Goal: Transaction & Acquisition: Subscribe to service/newsletter

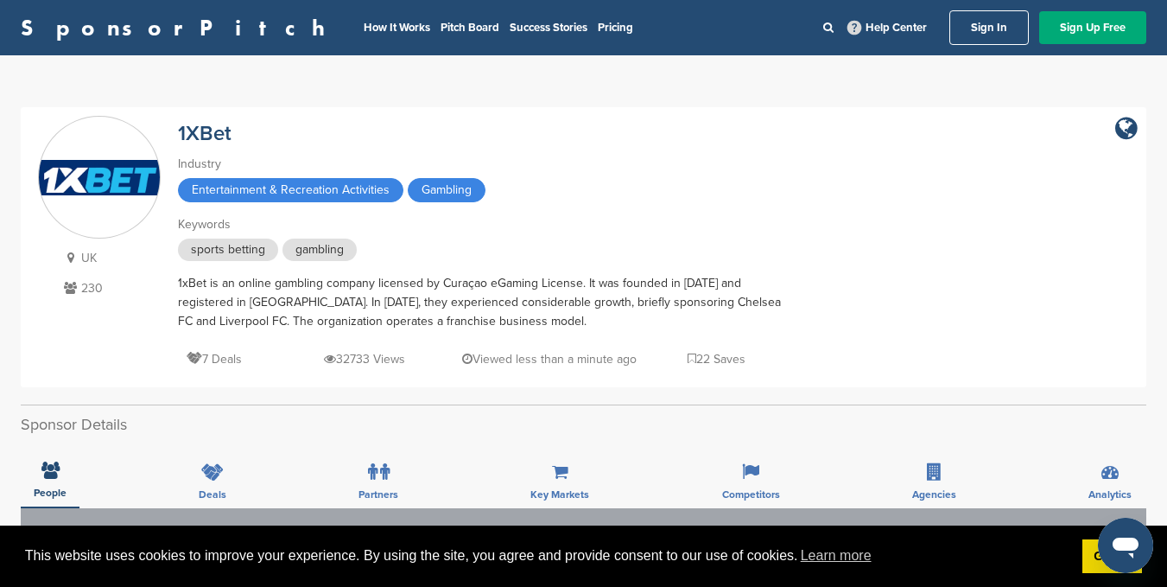
scroll to position [513, 0]
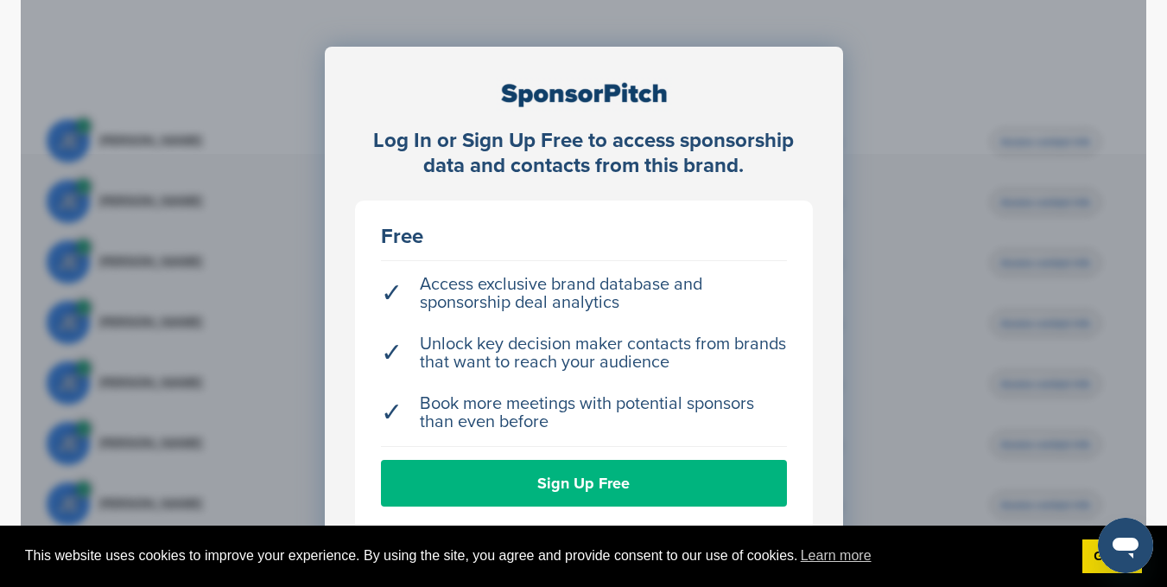
click at [603, 485] on link "Sign Up Free" at bounding box center [584, 483] width 406 height 47
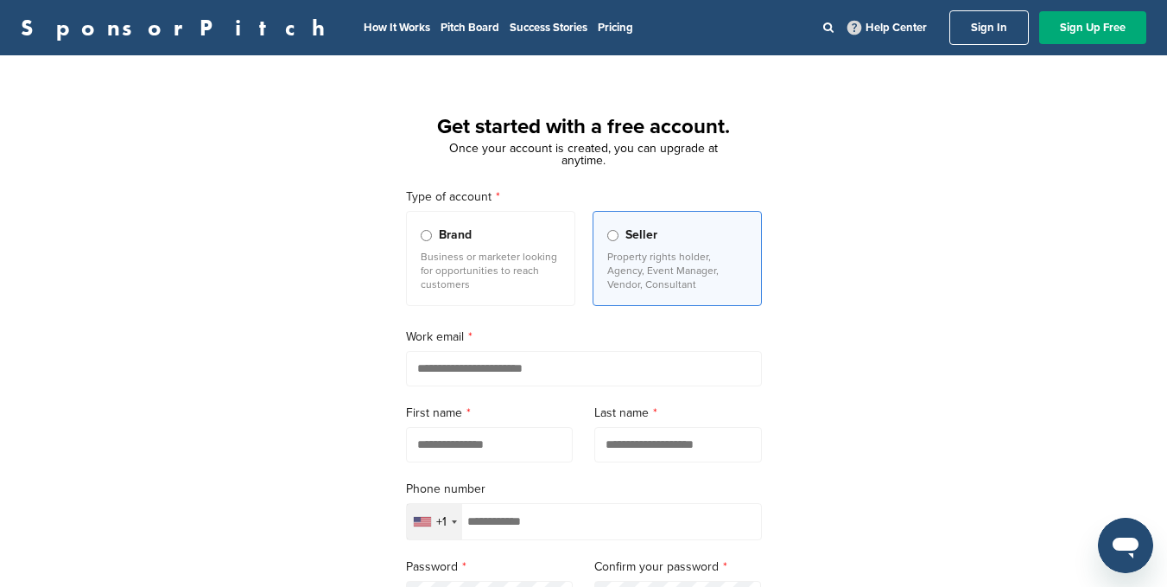
click at [527, 289] on p "Business or marketer looking for opportunities to reach customers" at bounding box center [491, 270] width 140 height 41
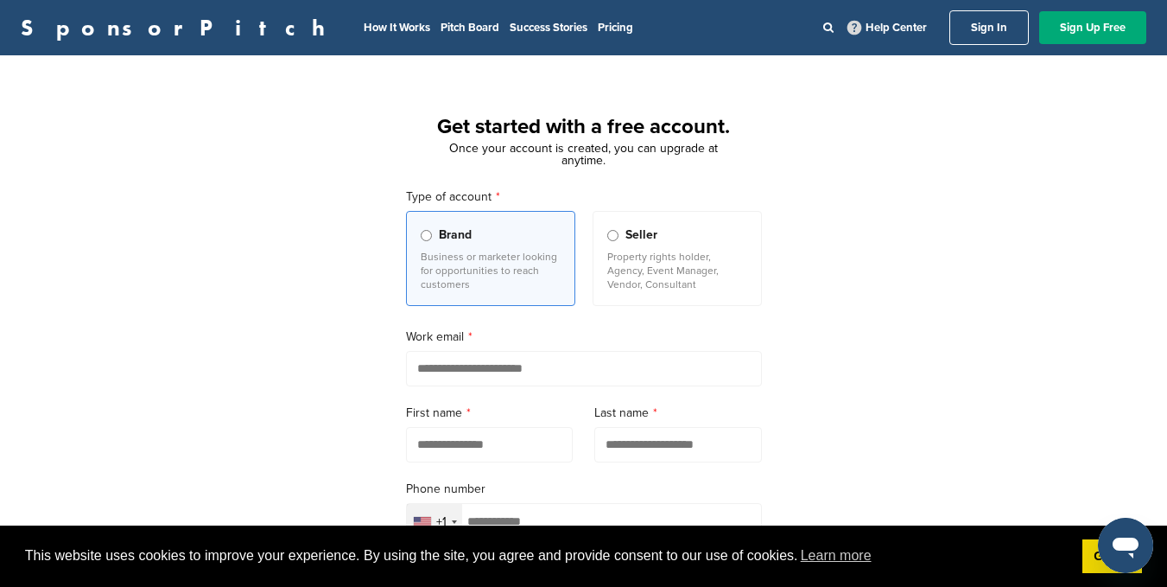
click at [688, 295] on label "Seller Property rights holder, Agency, Event Manager, Vendor, Consultant" at bounding box center [677, 258] width 169 height 95
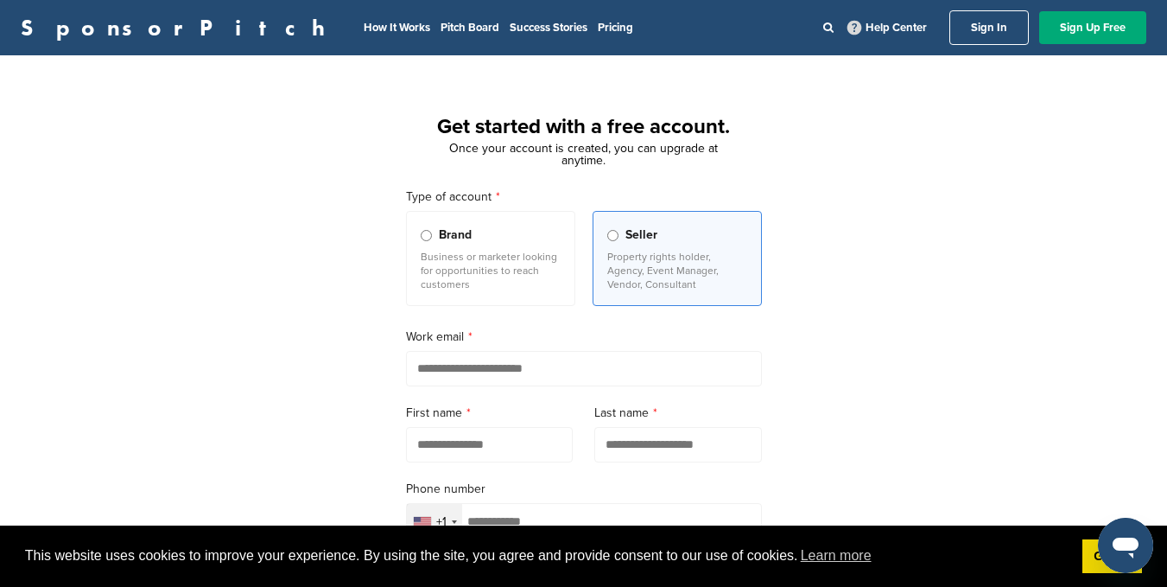
click at [455, 237] on span "Brand" at bounding box center [455, 234] width 33 height 19
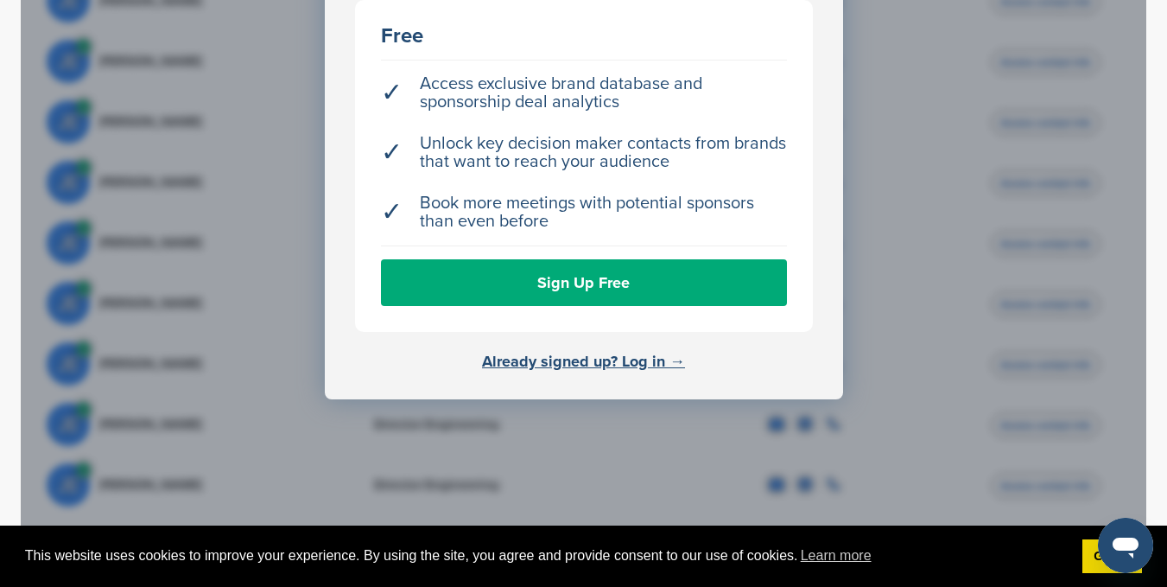
scroll to position [707, 0]
